Goal: Information Seeking & Learning: Learn about a topic

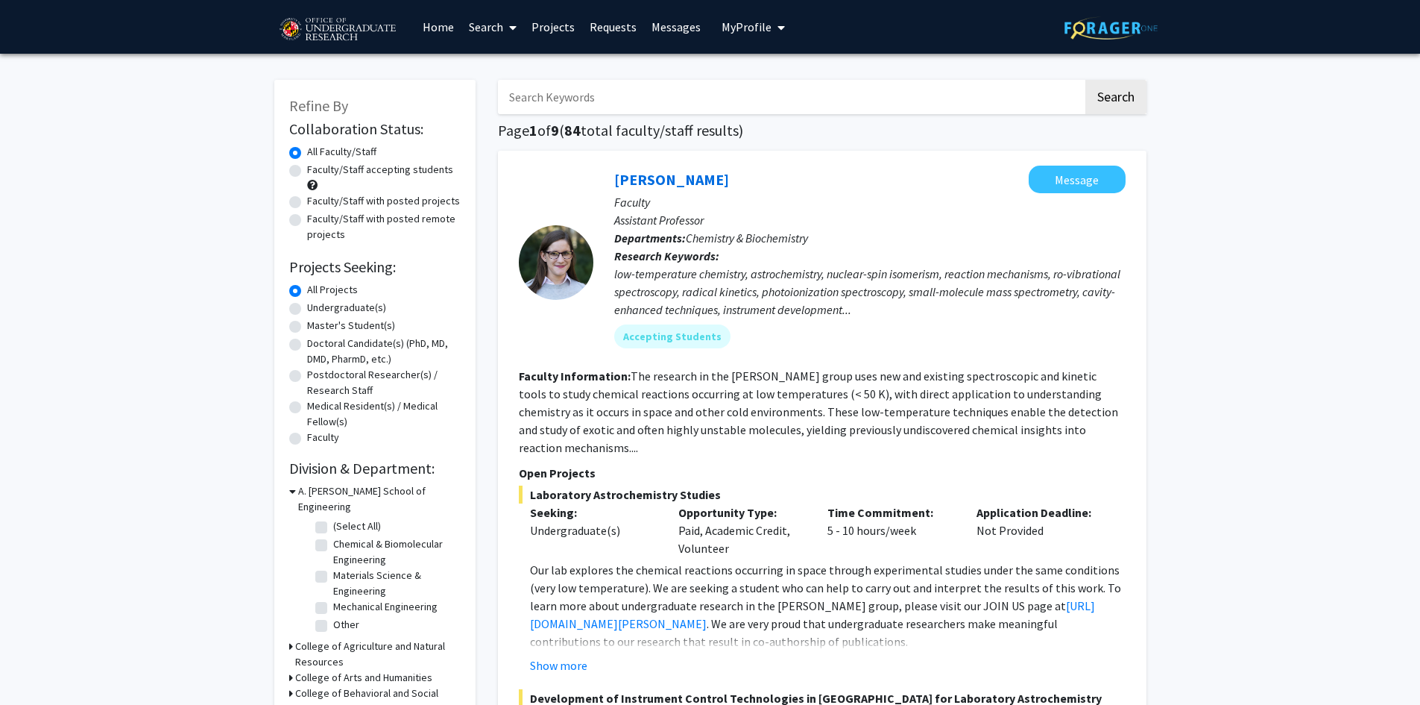
click at [333, 599] on label "Mechanical Engineering" at bounding box center [385, 607] width 104 height 16
click at [333, 599] on input "Mechanical Engineering" at bounding box center [338, 604] width 10 height 10
checkbox input "true"
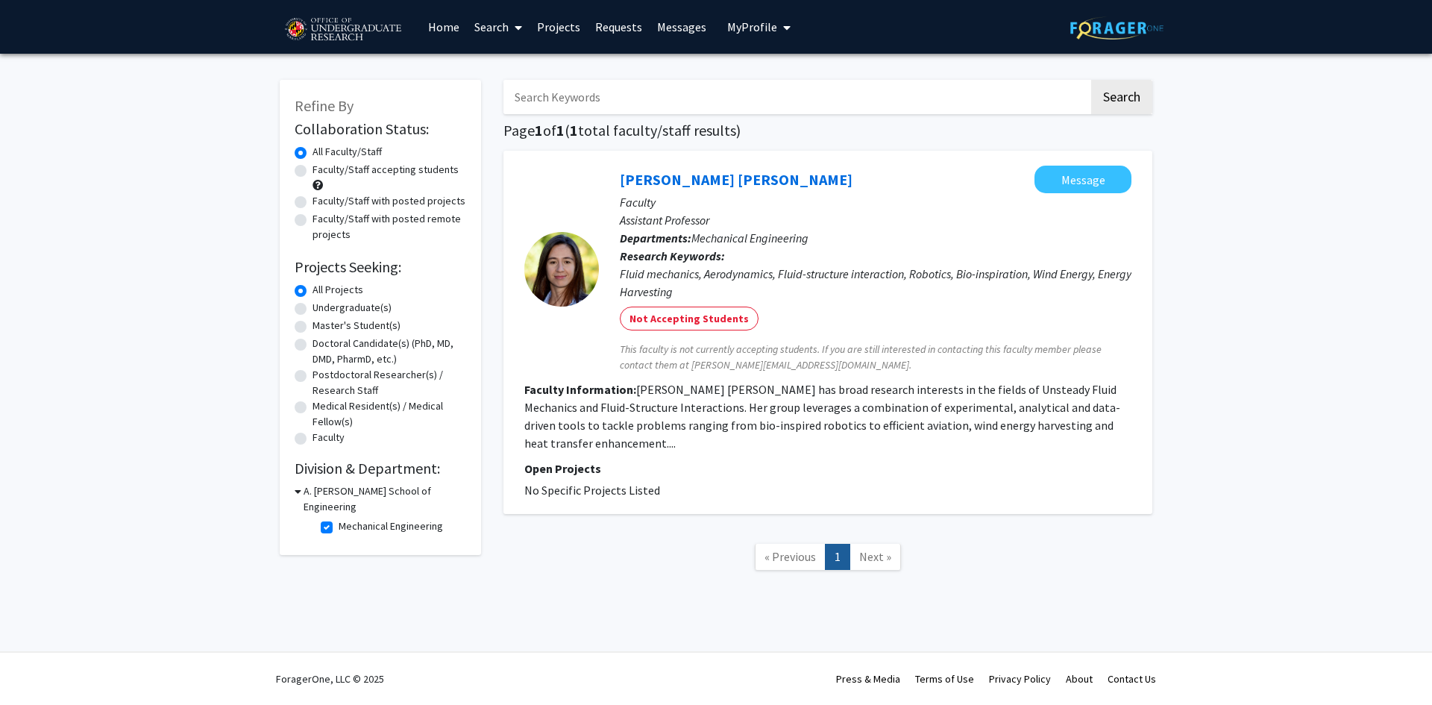
click at [339, 518] on label "Mechanical Engineering" at bounding box center [391, 526] width 104 height 16
click at [339, 518] on input "Mechanical Engineering" at bounding box center [344, 523] width 10 height 10
checkbox input "false"
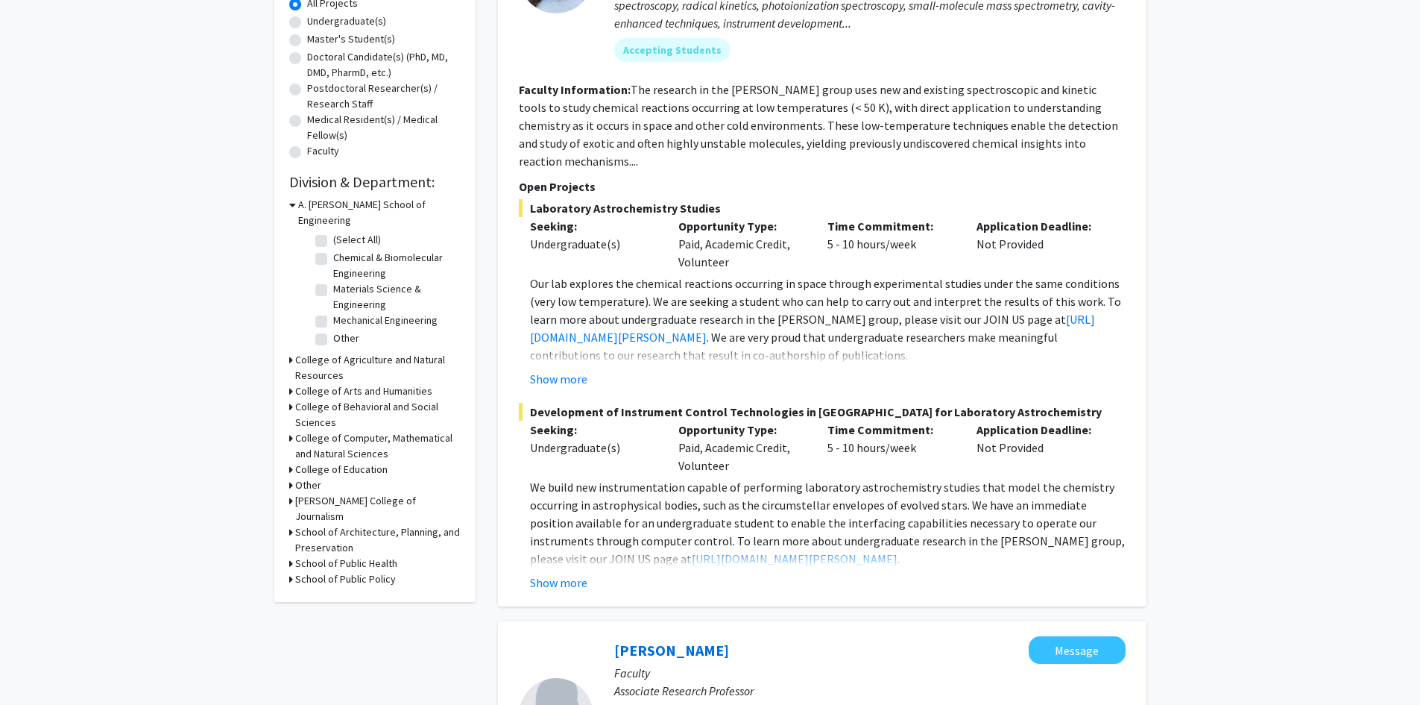
scroll to position [298, 0]
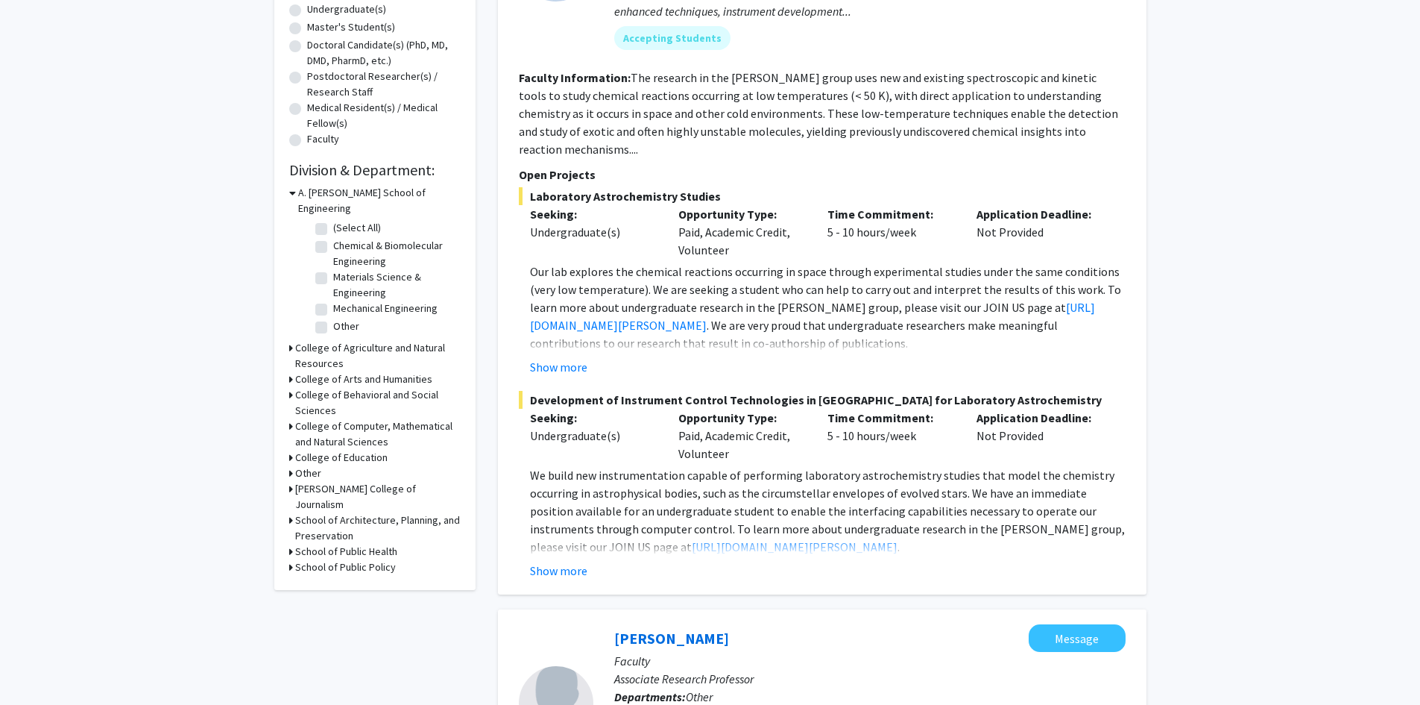
click at [333, 220] on label "(Select All)" at bounding box center [357, 228] width 48 height 16
click at [333, 220] on input "(Select All)" at bounding box center [338, 225] width 10 height 10
checkbox input "true"
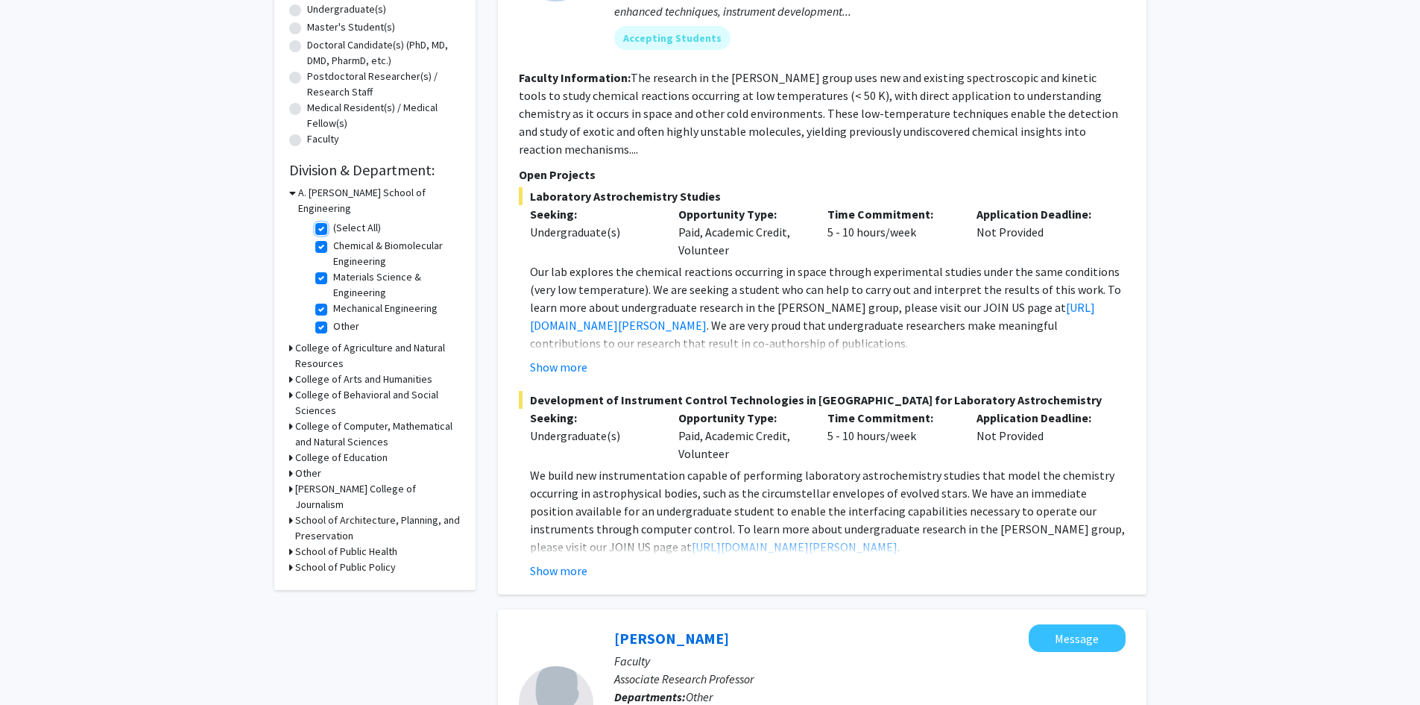
checkbox input "true"
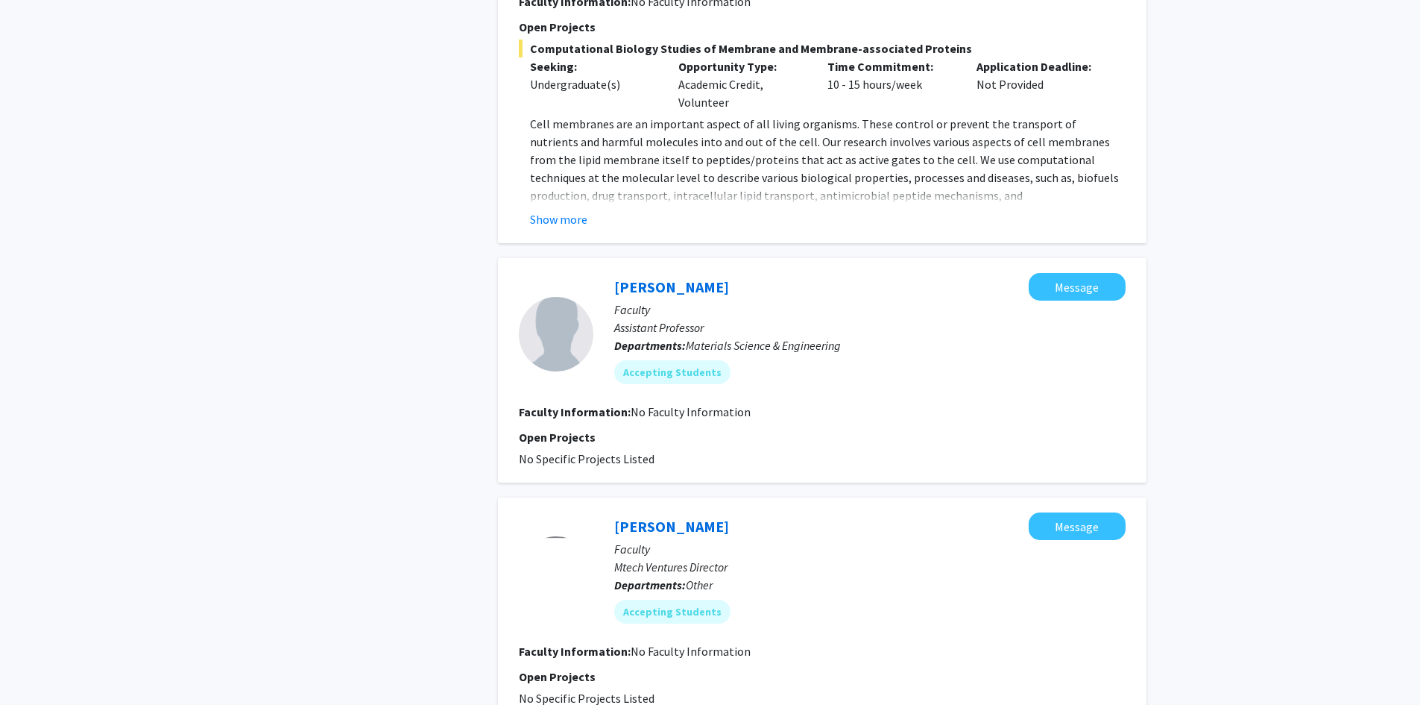
scroll to position [969, 0]
